Goal: Task Accomplishment & Management: Manage account settings

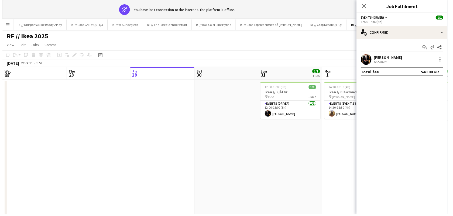
scroll to position [0, 137]
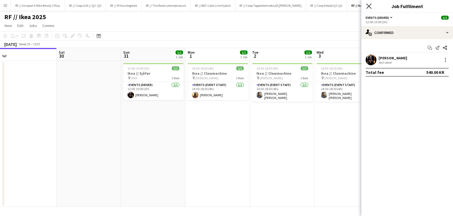
click at [370, 6] on icon at bounding box center [368, 6] width 5 height 5
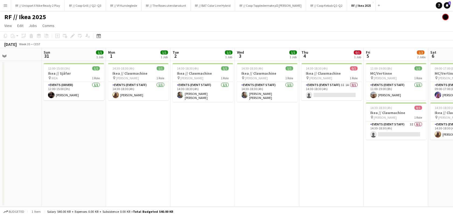
drag, startPoint x: 220, startPoint y: 139, endPoint x: 156, endPoint y: 138, distance: 63.9
click at [156, 138] on app-calendar-viewport "Wed 27 Thu 28 Fri 29 Sat 30 Sun 31 1/1 1 Job Mon 1 1/1 1 Job Tue 2 1/1 1 Job We…" at bounding box center [226, 127] width 453 height 159
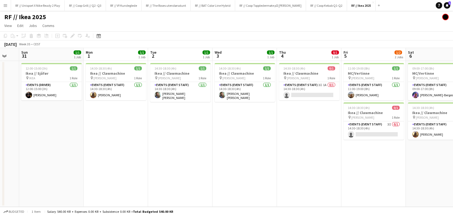
drag, startPoint x: 255, startPoint y: 140, endPoint x: 148, endPoint y: 146, distance: 106.7
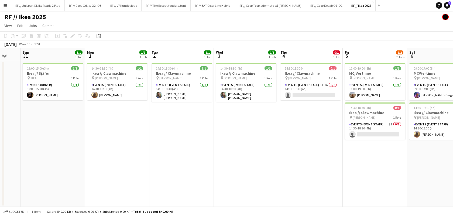
click at [183, 146] on app-calendar-viewport "Wed 27 Thu 28 Fri 29 Sat 30 Sun 31 1/1 1 Job Mon 1 1/1 1 Job Tue 2 1/1 1 Job We…" at bounding box center [226, 127] width 453 height 159
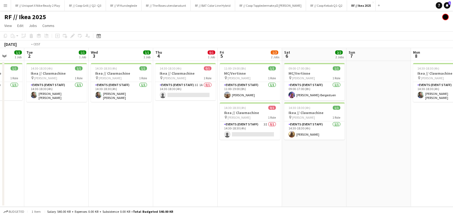
drag, startPoint x: 237, startPoint y: 132, endPoint x: 113, endPoint y: 135, distance: 124.6
click at [113, 135] on app-calendar-viewport "Fri 29 Sat 30 Sun 31 1/1 1 Job Mon 1 1/1 1 Job Tue 2 1/1 1 Job Wed 3 1/1 1 Job …" at bounding box center [226, 127] width 453 height 159
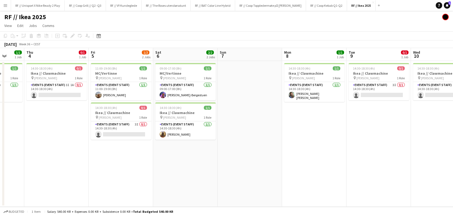
scroll to position [0, 155]
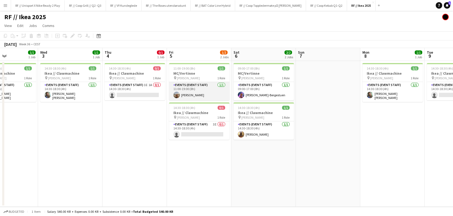
click at [179, 97] on app-card-role "Events (Event Staff) [DATE] 11:00-19:00 (8h) [PERSON_NAME]" at bounding box center [199, 91] width 60 height 18
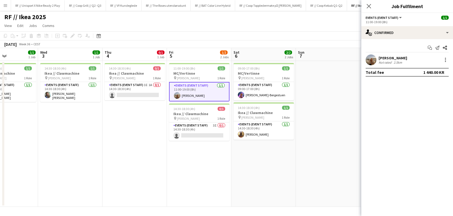
click at [374, 62] on app-user-avatar at bounding box center [371, 59] width 11 height 11
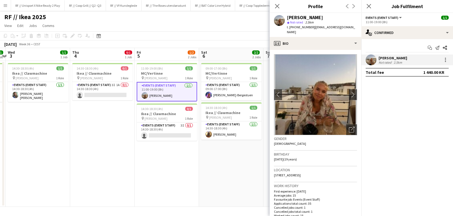
drag, startPoint x: 245, startPoint y: 170, endPoint x: 185, endPoint y: 170, distance: 59.8
click at [185, 170] on app-calendar-viewport "Sun 31 1/1 1 Job Mon 1 1/1 1 Job Tue 2 1/1 1 Job Wed 3 1/1 1 Job Thu 4 0/1 1 Jo…" at bounding box center [226, 127] width 453 height 159
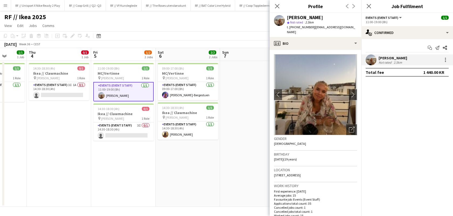
scroll to position [0, 170]
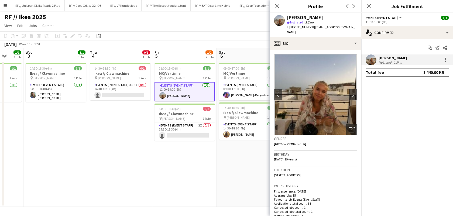
drag, startPoint x: 241, startPoint y: 159, endPoint x: 157, endPoint y: 165, distance: 84.6
click at [157, 165] on app-calendar-viewport "Sun 31 1/1 1 Job Mon 1 1/1 1 Job Tue 2 1/1 1 Job Wed 3 1/1 1 Job Thu 4 0/1 1 Jo…" at bounding box center [226, 127] width 453 height 159
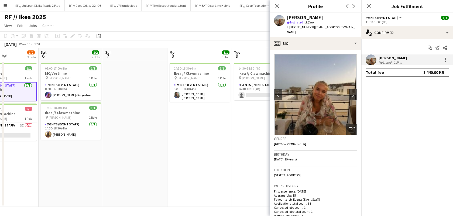
scroll to position [0, 246]
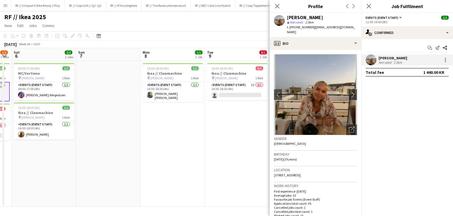
drag, startPoint x: 223, startPoint y: 138, endPoint x: 147, endPoint y: 137, distance: 76.6
click at [147, 137] on app-calendar-viewport "Tue 2 1/1 1 Job Wed 3 1/1 1 Job Thu 4 0/1 1 Job Fri 5 1/2 2 Jobs Sat 6 2/2 2 Jo…" at bounding box center [226, 127] width 453 height 159
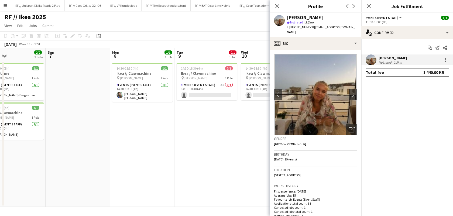
scroll to position [0, 164]
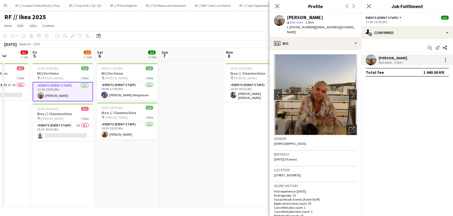
drag, startPoint x: 211, startPoint y: 143, endPoint x: 186, endPoint y: 143, distance: 24.5
click at [186, 143] on app-calendar-viewport "Tue 2 1/1 1 Job Wed 3 1/1 1 Job Thu 4 0/1 1 Job Fri 5 1/2 2 Jobs Sat 6 2/2 2 Jo…" at bounding box center [226, 127] width 453 height 159
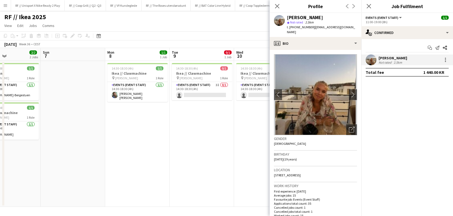
scroll to position [0, 147]
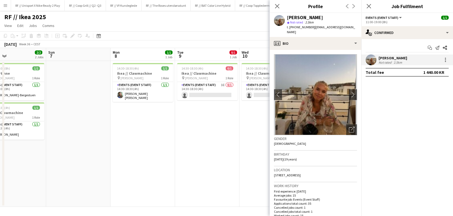
drag, startPoint x: 192, startPoint y: 141, endPoint x: 209, endPoint y: 139, distance: 17.0
click at [209, 139] on app-calendar-viewport "Thu 4 0/1 1 Job Fri 5 1/2 2 Jobs Sat 6 2/2 2 Jobs Sun 7 Mon 8 1/1 1 Job Tue 9 0…" at bounding box center [226, 127] width 453 height 159
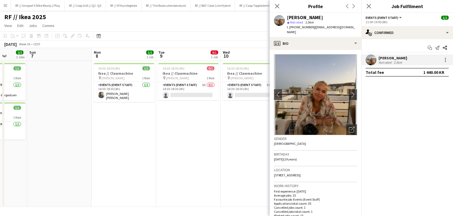
drag, startPoint x: 216, startPoint y: 140, endPoint x: 182, endPoint y: 140, distance: 33.4
click at [182, 140] on app-calendar-viewport "Thu 4 0/1 1 Job Fri 5 1/2 2 Jobs Sat 6 2/2 2 Jobs Sun 7 Mon 8 1/1 1 Job Tue 9 0…" at bounding box center [226, 127] width 453 height 159
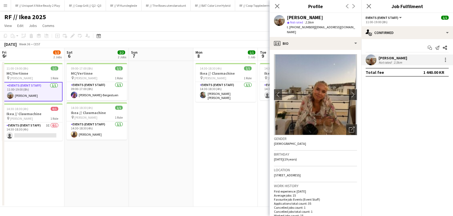
scroll to position [0, 129]
drag, startPoint x: 165, startPoint y: 146, endPoint x: 218, endPoint y: 152, distance: 53.5
click at [218, 152] on app-calendar-viewport "Wed 3 1/1 1 Job Thu 4 0/1 1 Job Fri 5 1/2 2 Jobs Sat 6 2/2 2 Jobs Sun 7 Mon 8 1…" at bounding box center [226, 127] width 453 height 159
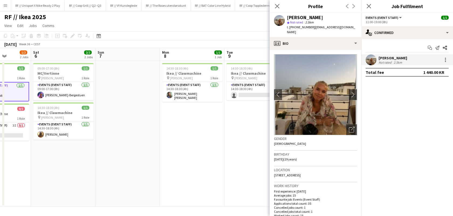
drag, startPoint x: 234, startPoint y: 165, endPoint x: 182, endPoint y: 161, distance: 51.4
click at [170, 162] on app-calendar-viewport "Wed 3 1/1 1 Job Thu 4 0/1 1 Job Fri 5 1/2 2 Jobs Sat 6 2/2 2 Jobs Sun 7 Mon 8 1…" at bounding box center [226, 127] width 453 height 159
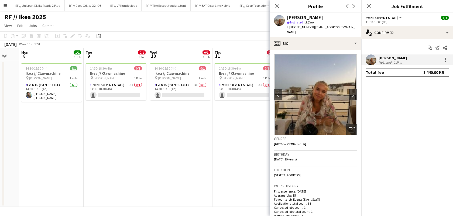
drag, startPoint x: 217, startPoint y: 162, endPoint x: 107, endPoint y: 162, distance: 110.0
click at [107, 162] on app-calendar-viewport "Fri 5 1/2 2 Jobs Sat 6 2/2 2 Jobs Sun 7 Mon 8 1/1 1 Job Tue 9 0/1 1 Job Wed 10 …" at bounding box center [226, 127] width 453 height 159
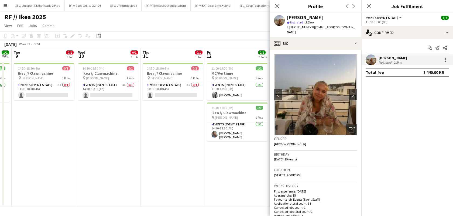
drag, startPoint x: 195, startPoint y: 156, endPoint x: 123, endPoint y: 156, distance: 72.0
click at [123, 156] on app-calendar-viewport "Fri 5 1/2 2 Jobs Sat 6 2/2 2 Jobs Sun 7 Mon 8 1/1 1 Job Tue 9 0/1 1 Job Wed 10 …" at bounding box center [226, 127] width 453 height 159
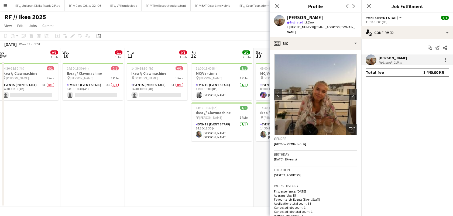
scroll to position [0, 204]
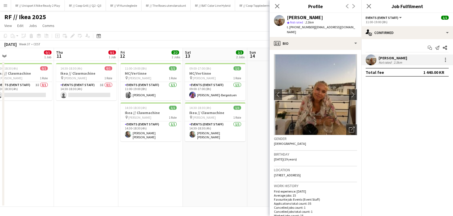
drag, startPoint x: 168, startPoint y: 152, endPoint x: 82, endPoint y: 150, distance: 86.5
click at [82, 150] on app-calendar-viewport "Sun 7 Mon 8 1/1 1 Job Tue 9 0/1 1 Job Wed 10 0/1 1 Job Thu 11 0/1 1 Job Fri 12 …" at bounding box center [226, 127] width 453 height 159
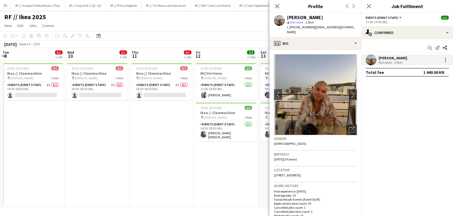
drag, startPoint x: 30, startPoint y: 164, endPoint x: 112, endPoint y: 174, distance: 82.8
click at [156, 163] on app-calendar-viewport "Sun 7 Mon 8 1/1 1 Job Tue 9 0/1 1 Job Wed 10 0/1 1 Job Thu 11 0/1 1 Job Fri 12 …" at bounding box center [226, 127] width 453 height 159
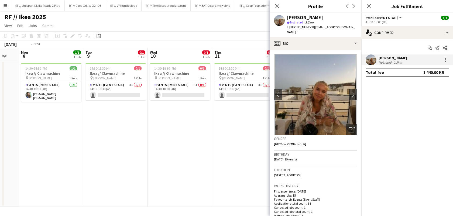
drag, startPoint x: 199, startPoint y: 165, endPoint x: 204, endPoint y: 167, distance: 4.4
click at [207, 165] on app-calendar-viewport "Sat 6 2/2 2 Jobs Sun 7 Mon 8 1/1 1 Job Tue 9 0/1 1 Job Wed 10 0/1 1 Job Thu 11 …" at bounding box center [226, 127] width 453 height 159
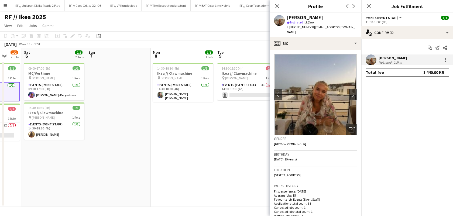
scroll to position [0, 147]
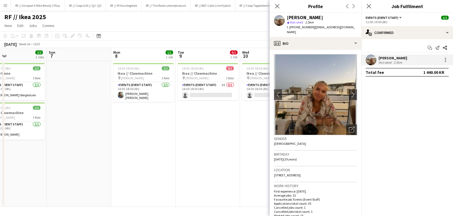
drag, startPoint x: 102, startPoint y: 166, endPoint x: 185, endPoint y: 160, distance: 83.5
click at [187, 160] on app-calendar-viewport "Thu 4 0/1 1 Job Fri 5 1/2 2 Jobs Sat 6 2/2 2 Jobs Sun 7 Mon 8 1/1 1 Job Tue 9 0…" at bounding box center [226, 127] width 453 height 159
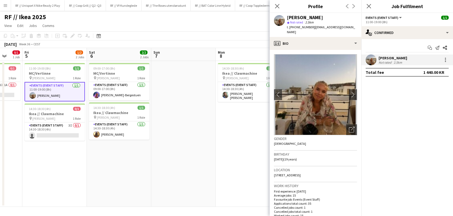
scroll to position [0, 135]
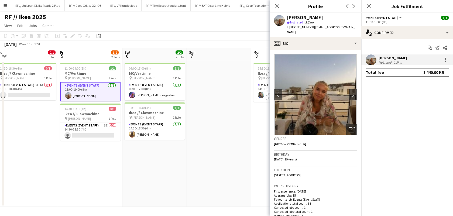
drag, startPoint x: 160, startPoint y: 172, endPoint x: 236, endPoint y: 170, distance: 76.0
click at [236, 170] on app-calendar-viewport "Tue 2 1/1 1 Job Wed 3 1/1 1 Job Thu 4 0/1 1 Job Fri 5 1/2 2 Jobs Sat 6 2/2 2 Jo…" at bounding box center [226, 127] width 453 height 159
click at [214, 147] on app-date-cell at bounding box center [219, 134] width 64 height 146
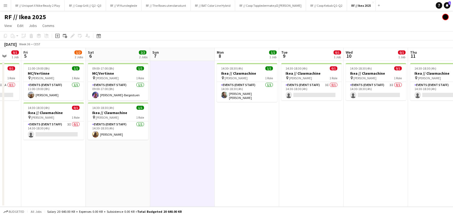
drag, startPoint x: 249, startPoint y: 154, endPoint x: 210, endPoint y: 156, distance: 38.6
click at [210, 156] on app-calendar-viewport "Tue 2 1/1 1 Job Wed 3 1/1 1 Job Thu 4 0/1 1 Job Fri 5 1/2 2 Jobs Sat 6 2/2 2 Jo…" at bounding box center [226, 127] width 453 height 159
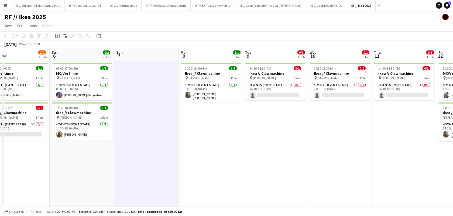
drag, startPoint x: 250, startPoint y: 159, endPoint x: 174, endPoint y: 157, distance: 75.5
click at [174, 157] on app-calendar-viewport "Tue 2 1/1 1 Job Wed 3 1/1 1 Job Thu 4 0/1 1 Job Fri 5 1/2 2 Jobs Sat 6 2/2 2 Jo…" at bounding box center [226, 127] width 453 height 159
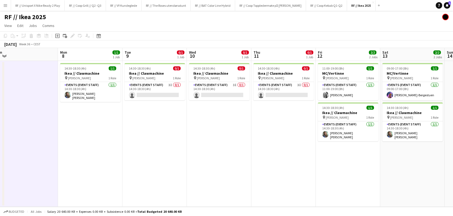
scroll to position [0, 201]
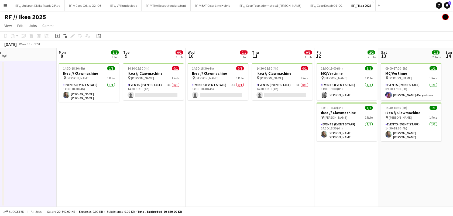
drag, startPoint x: 322, startPoint y: 163, endPoint x: 244, endPoint y: 164, distance: 77.9
click at [244, 164] on app-calendar-viewport "Thu 4 0/1 1 Job Fri 5 1/2 2 Jobs Sat 6 2/2 2 Jobs Sun 7 Mon 8 1/1 1 Job Tue 9 0…" at bounding box center [226, 127] width 453 height 159
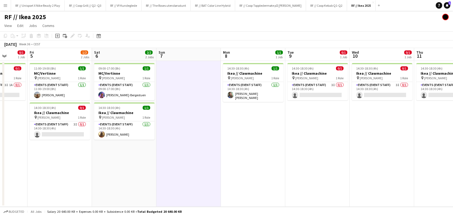
scroll to position [0, 141]
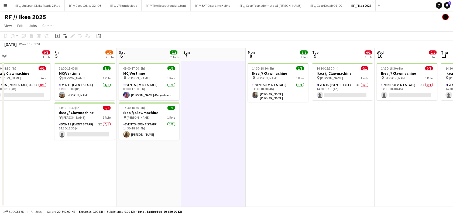
drag, startPoint x: 155, startPoint y: 165, endPoint x: 303, endPoint y: 159, distance: 148.1
click at [329, 156] on app-calendar-viewport "Tue 2 1/1 1 Job Wed 3 1/1 1 Job Thu 4 0/1 1 Job Fri 5 1/2 2 Jobs Sat 6 2/2 2 Jo…" at bounding box center [226, 127] width 453 height 159
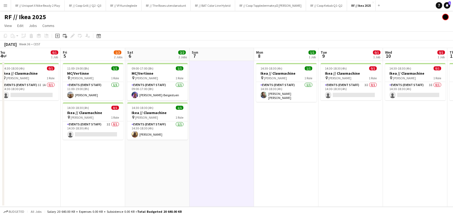
click at [327, 156] on app-calendar-viewport "Tue 2 1/1 1 Job Wed 3 1/1 1 Job Thu 4 0/1 1 Job Fri 5 1/2 2 Jobs Sat 6 2/2 2 Jo…" at bounding box center [226, 127] width 453 height 159
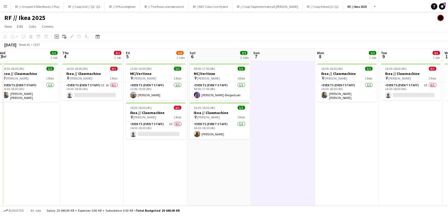
scroll to position [0, 122]
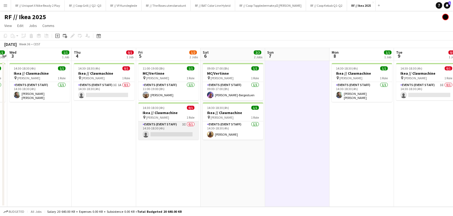
click at [165, 133] on app-card-role "Events (Event Staff) 3I 0/1 14:30-18:30 (4h) single-neutral-actions" at bounding box center [168, 130] width 60 height 18
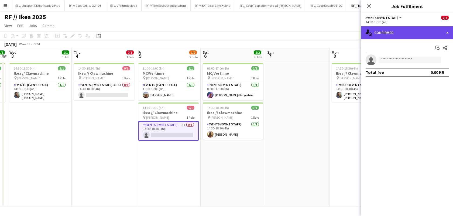
click at [438, 31] on div "single-neutral-actions-check-2 Confirmed" at bounding box center [407, 32] width 92 height 13
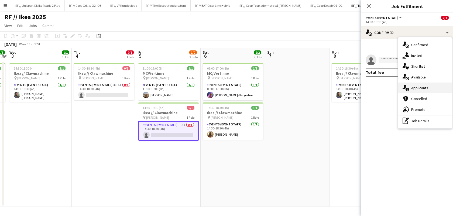
click at [424, 90] on div "single-neutral-actions-information Applicants" at bounding box center [424, 87] width 53 height 11
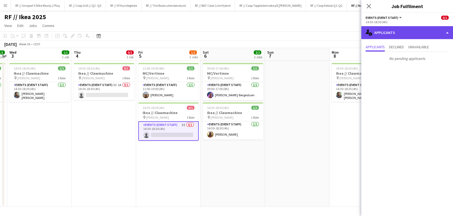
click at [413, 36] on div "single-neutral-actions-information Applicants" at bounding box center [407, 32] width 92 height 13
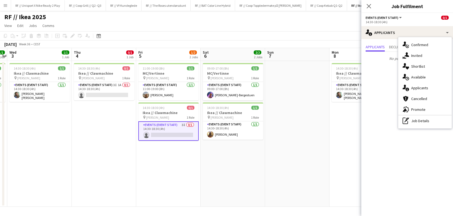
click at [415, 52] on div "single-neutral-actions-share-1 Invited" at bounding box center [424, 55] width 53 height 11
